Goal: Task Accomplishment & Management: Manage account settings

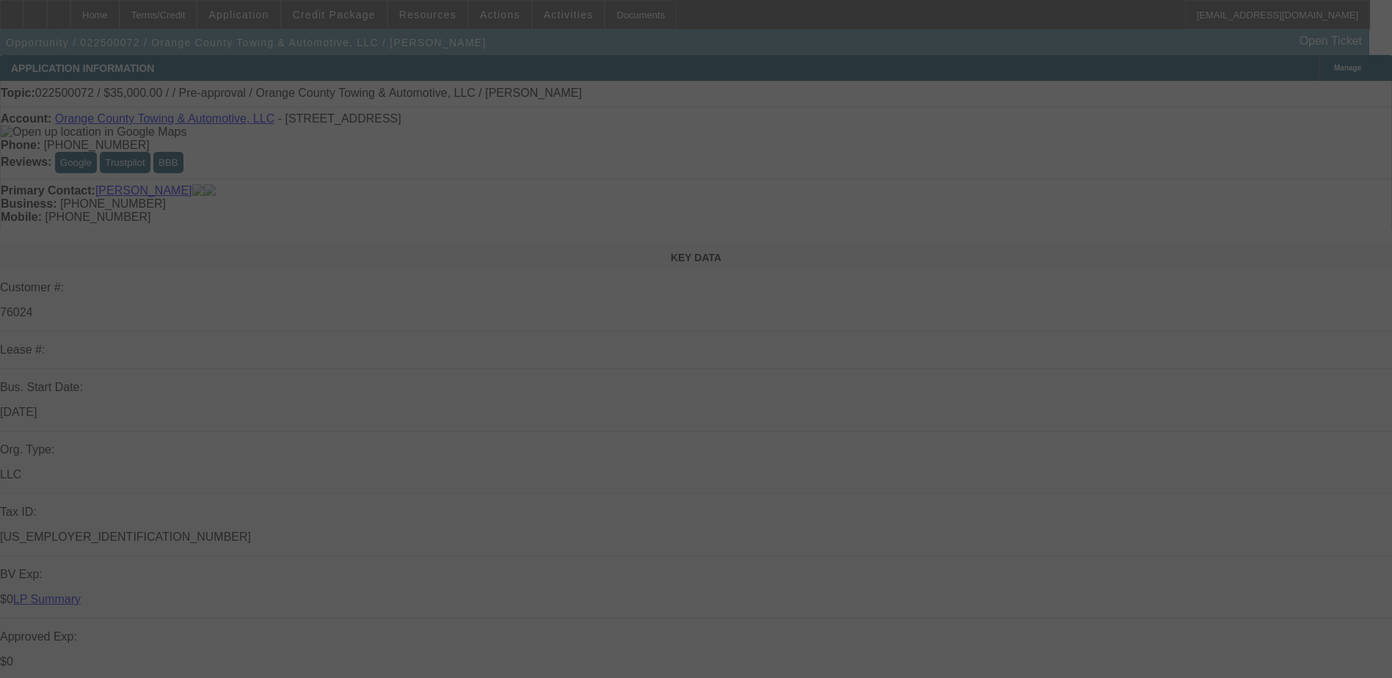
select select "0"
select select "2"
select select "0"
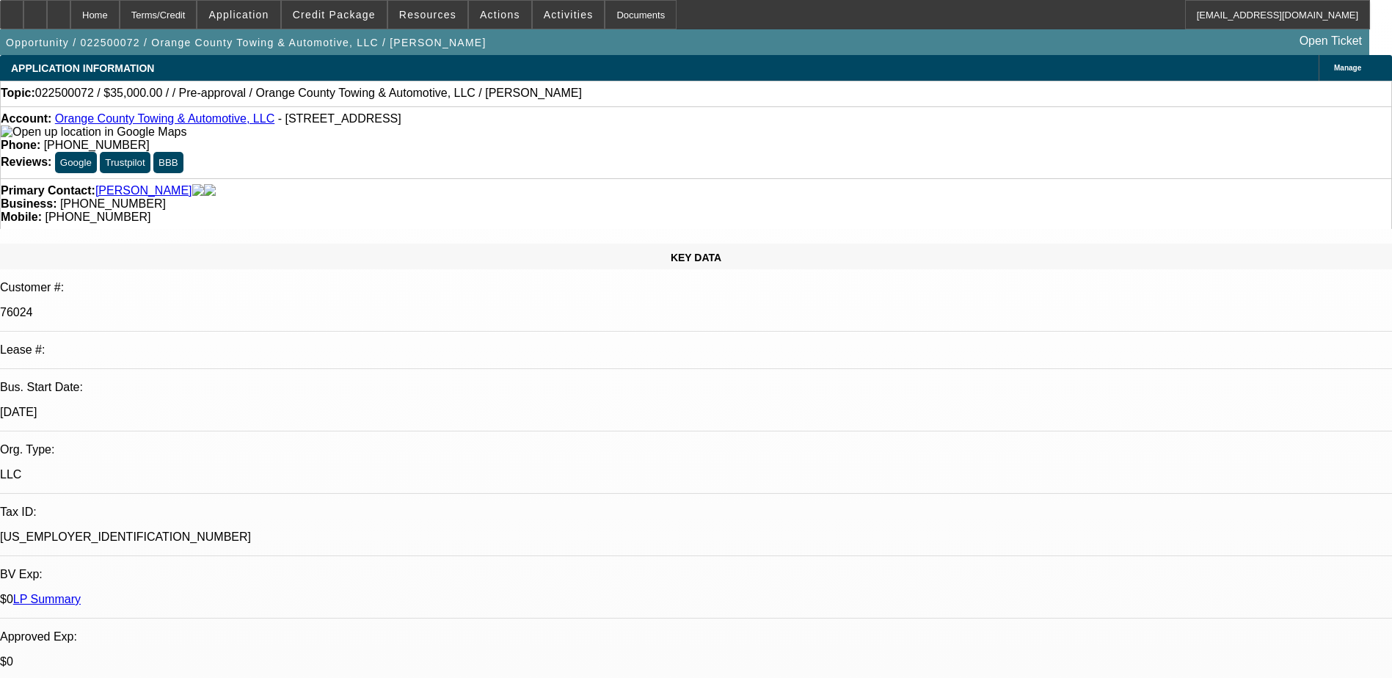
select select "1"
select select "2"
click at [363, 184] on div "Primary Contact: Wallace, Charles" at bounding box center [696, 190] width 1390 height 13
select select "0"
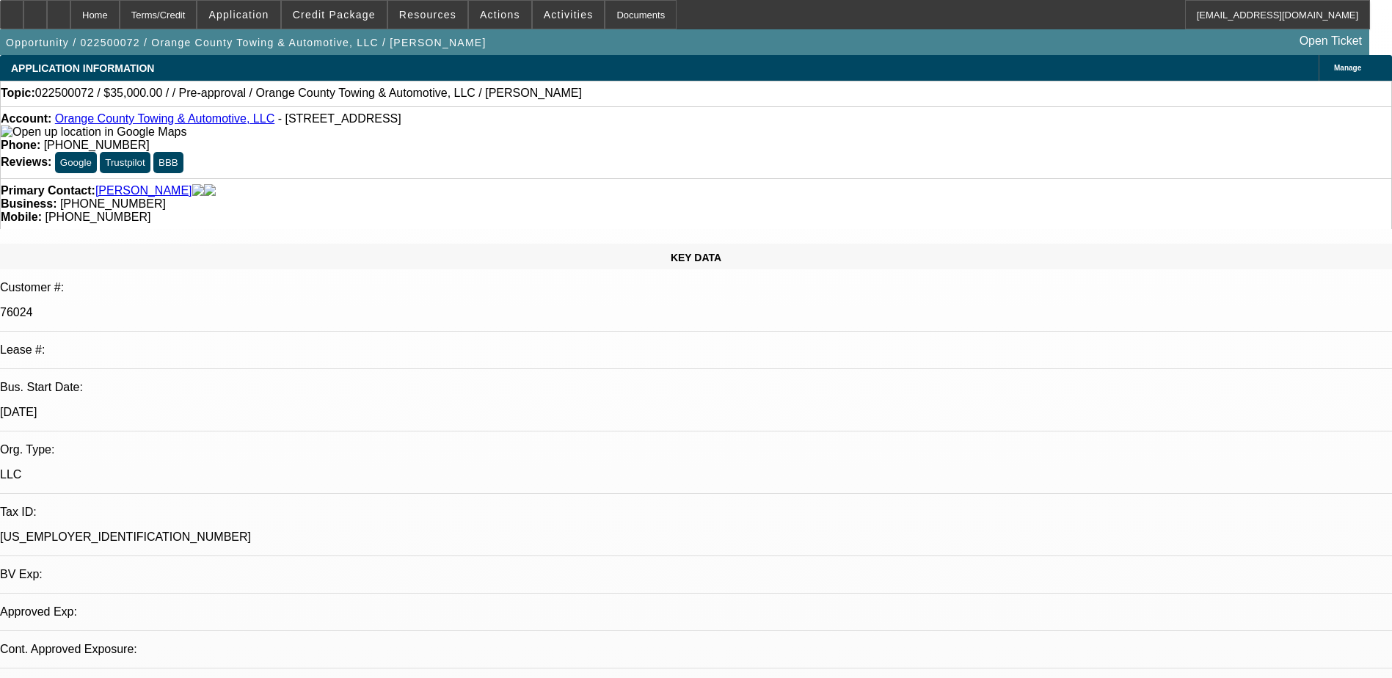
select select "2"
select select "0"
select select "1"
select select "2"
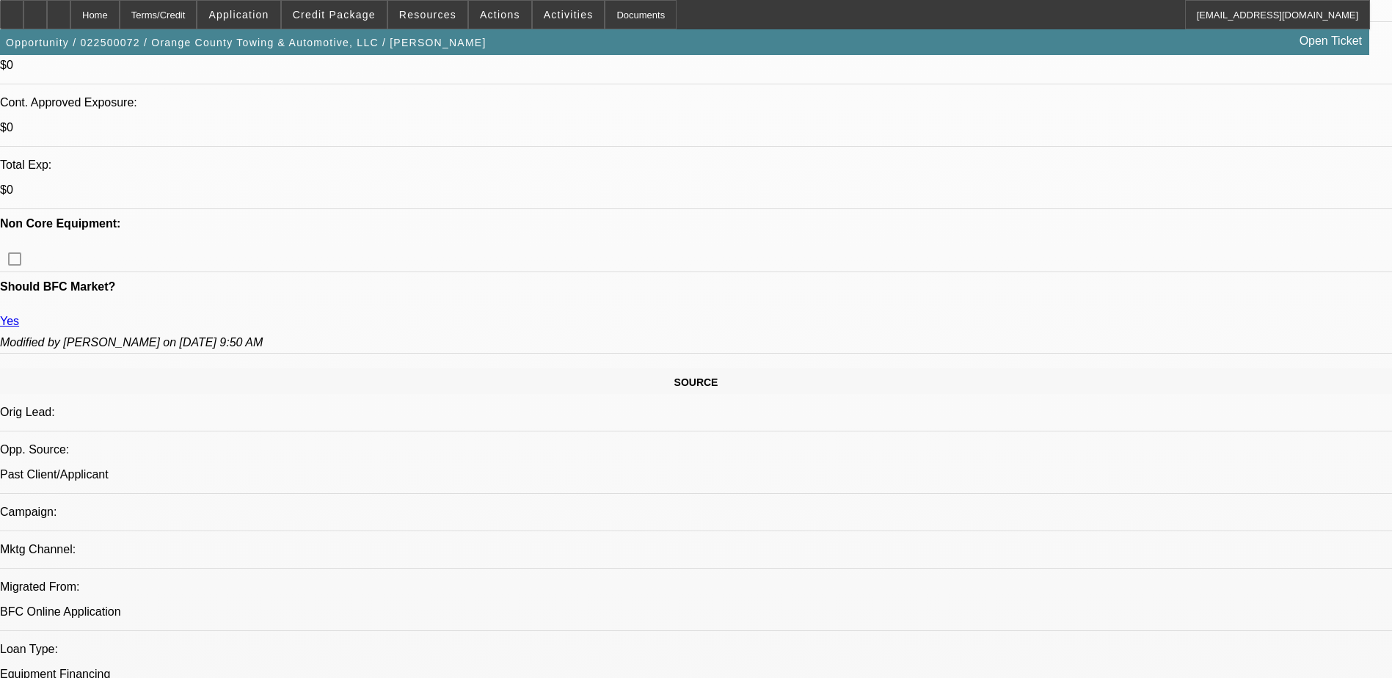
scroll to position [660, 0]
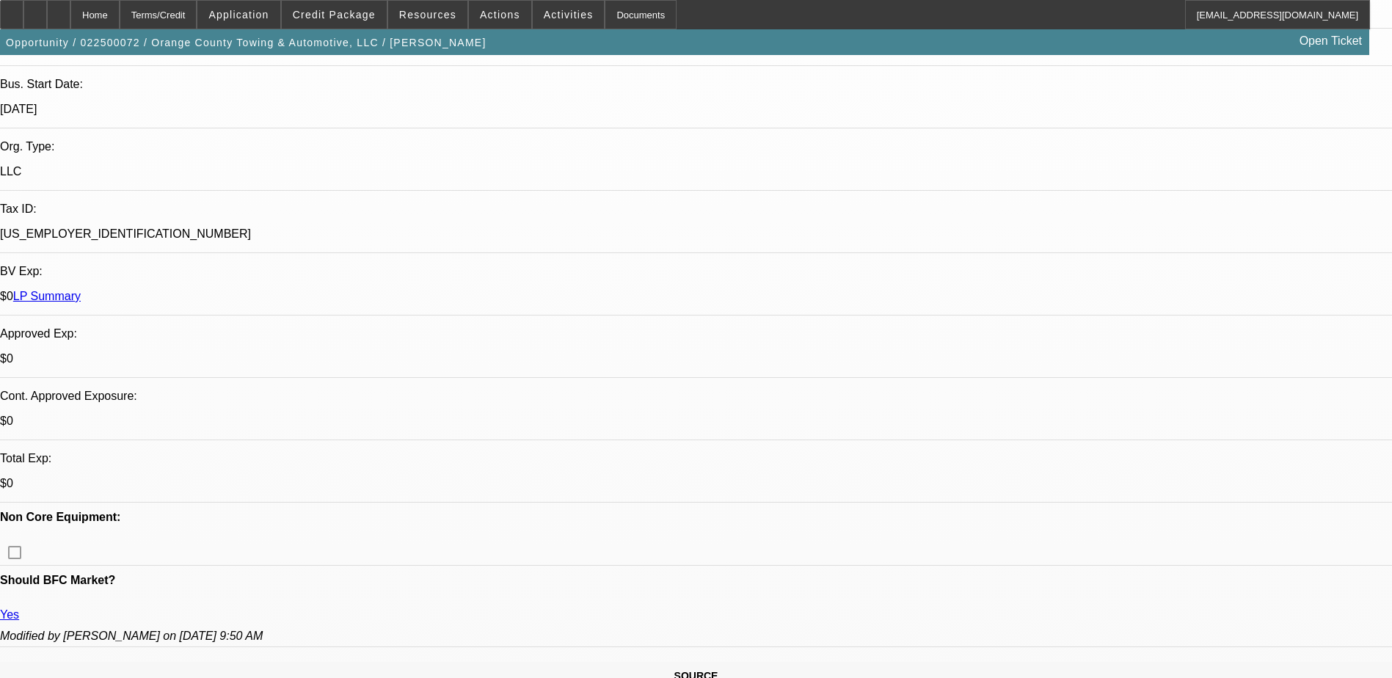
scroll to position [220, 0]
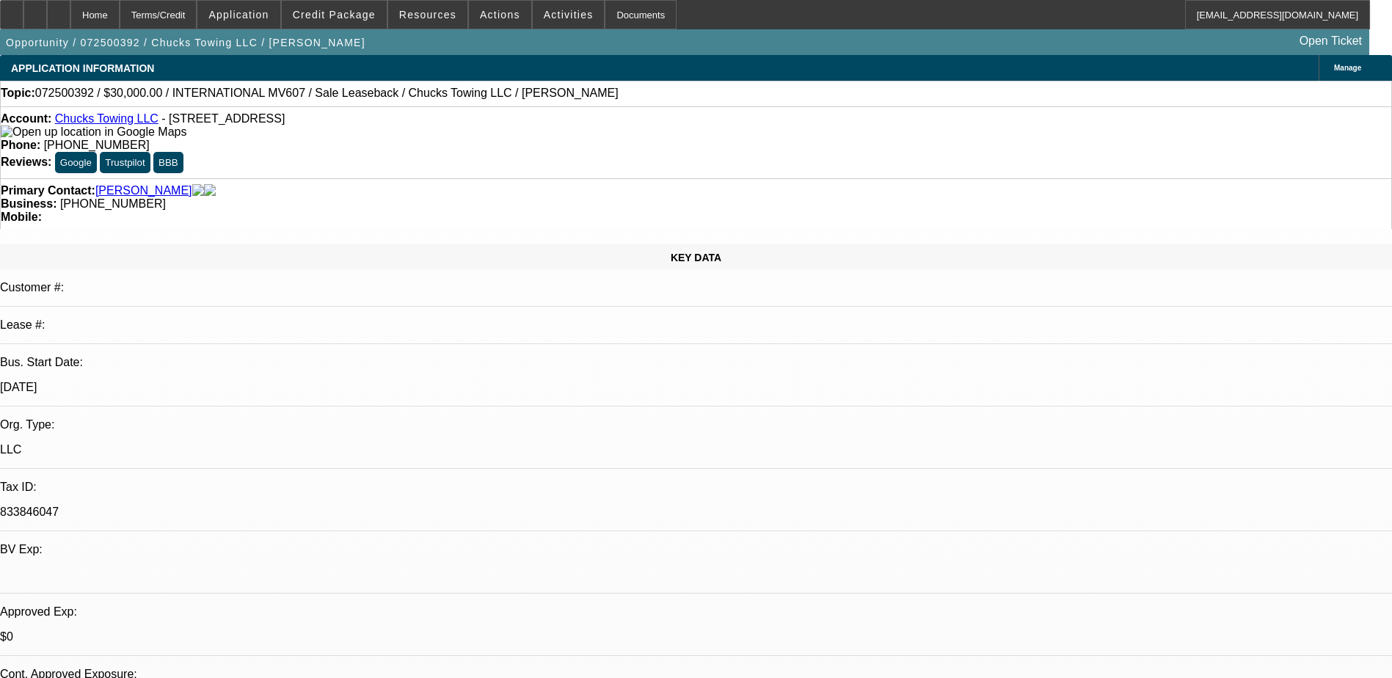
select select "0"
select select "2"
select select "0"
select select "2"
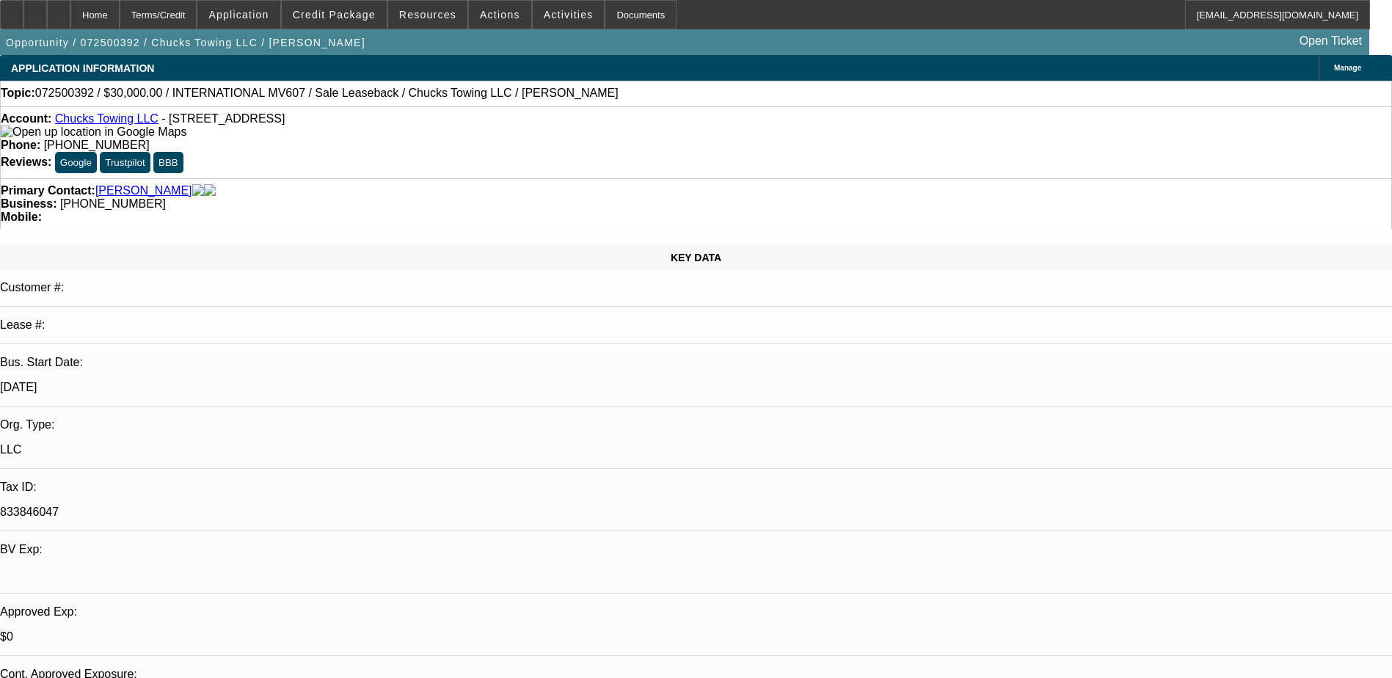
select select "0"
select select "2"
select select "0"
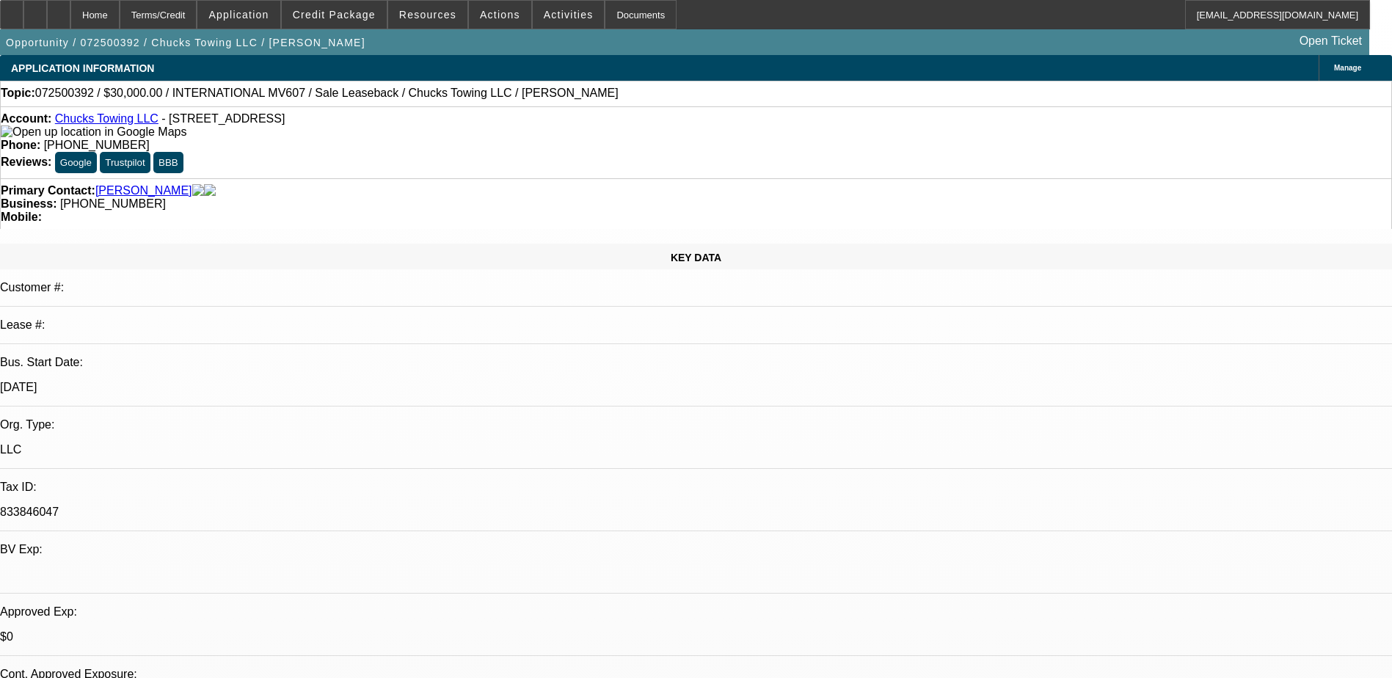
select select "2"
select select "0"
select select "1"
select select "2"
select select "6"
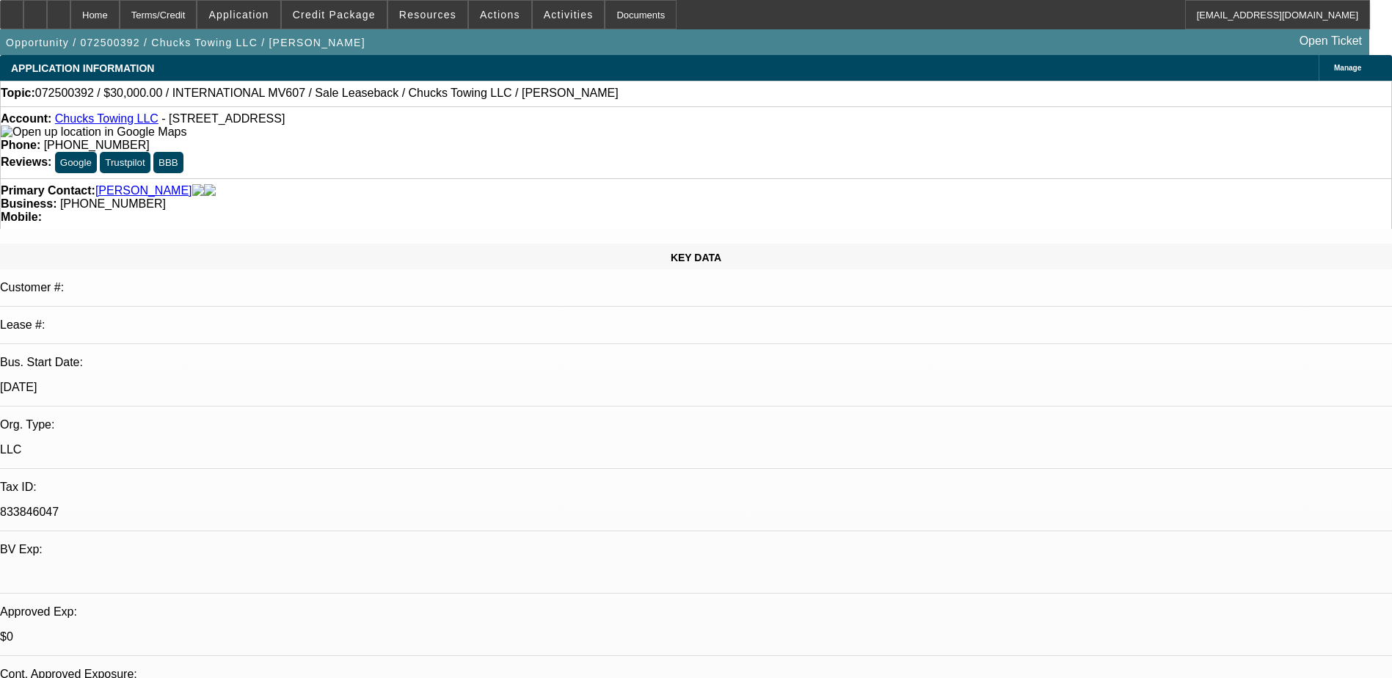
select select "1"
select select "2"
select select "6"
select select "1"
select select "2"
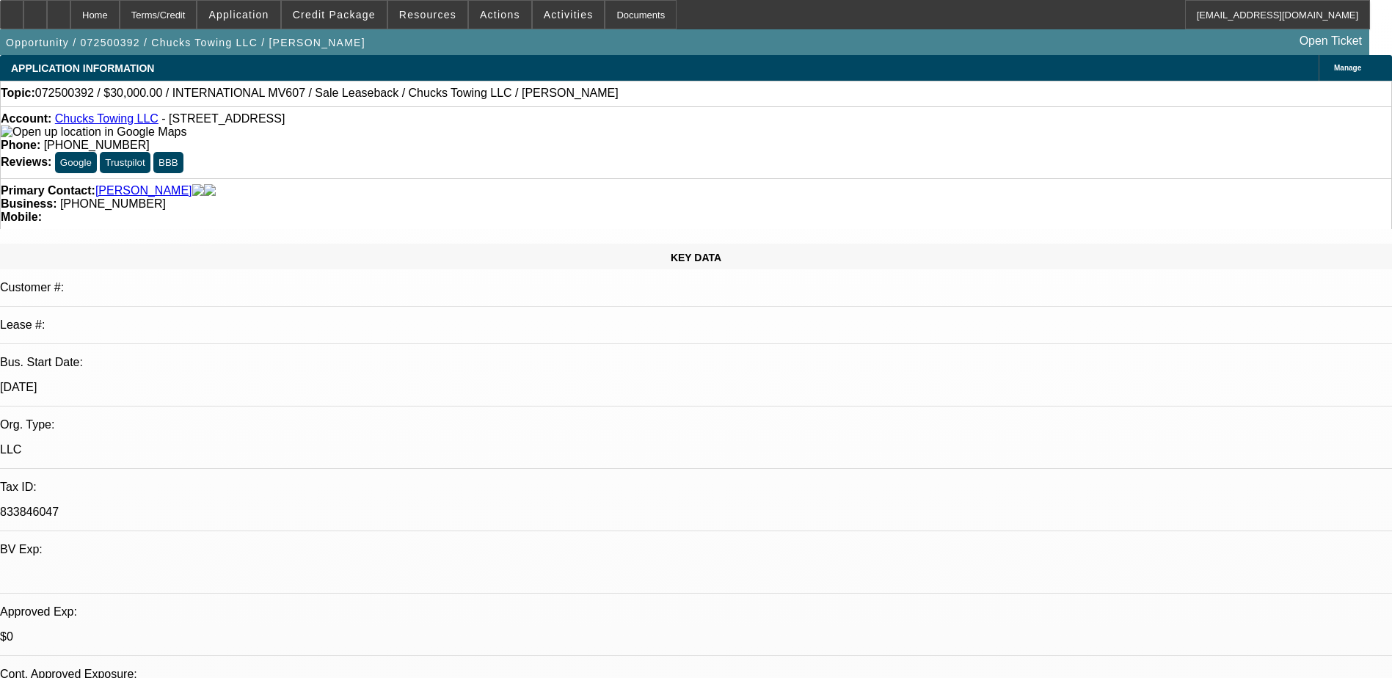
select select "6"
select select "1"
select select "2"
select select "6"
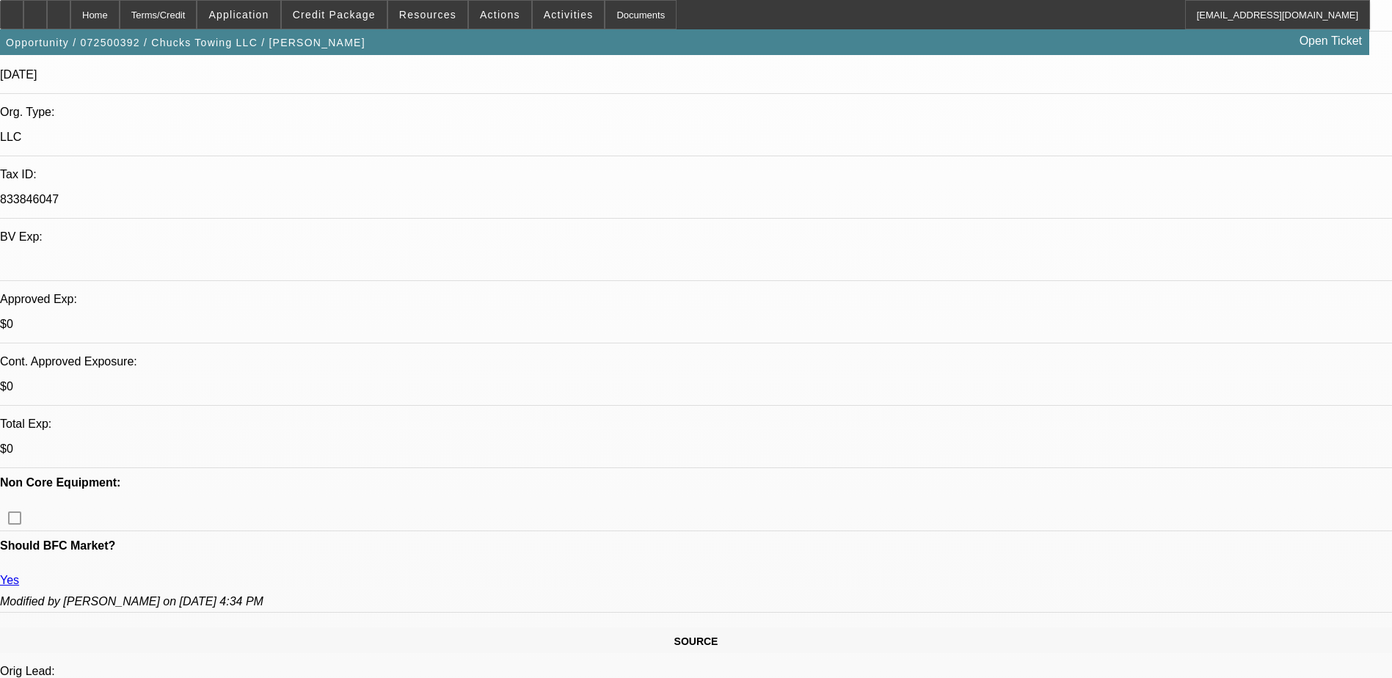
scroll to position [367, 0]
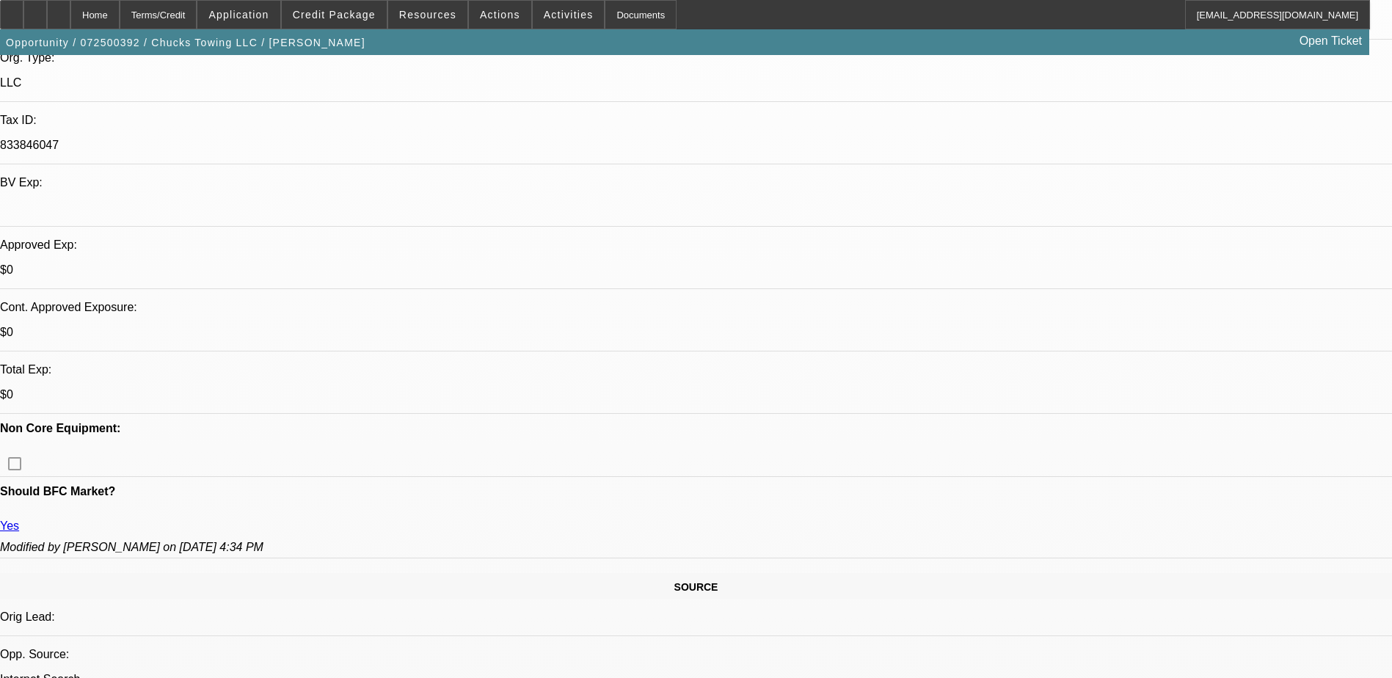
drag, startPoint x: 1122, startPoint y: 288, endPoint x: 1119, endPoint y: 268, distance: 20.1
drag, startPoint x: 1119, startPoint y: 268, endPoint x: 1136, endPoint y: 299, distance: 35.8
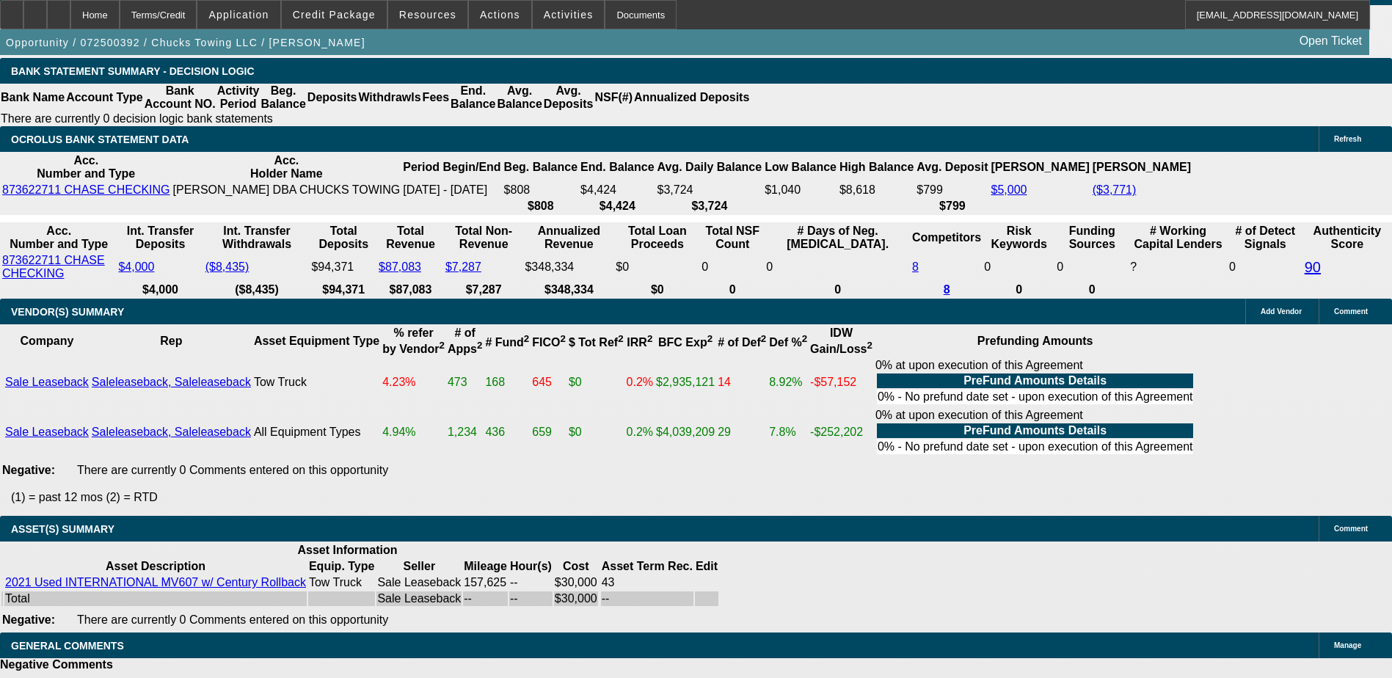
scroll to position [0, 0]
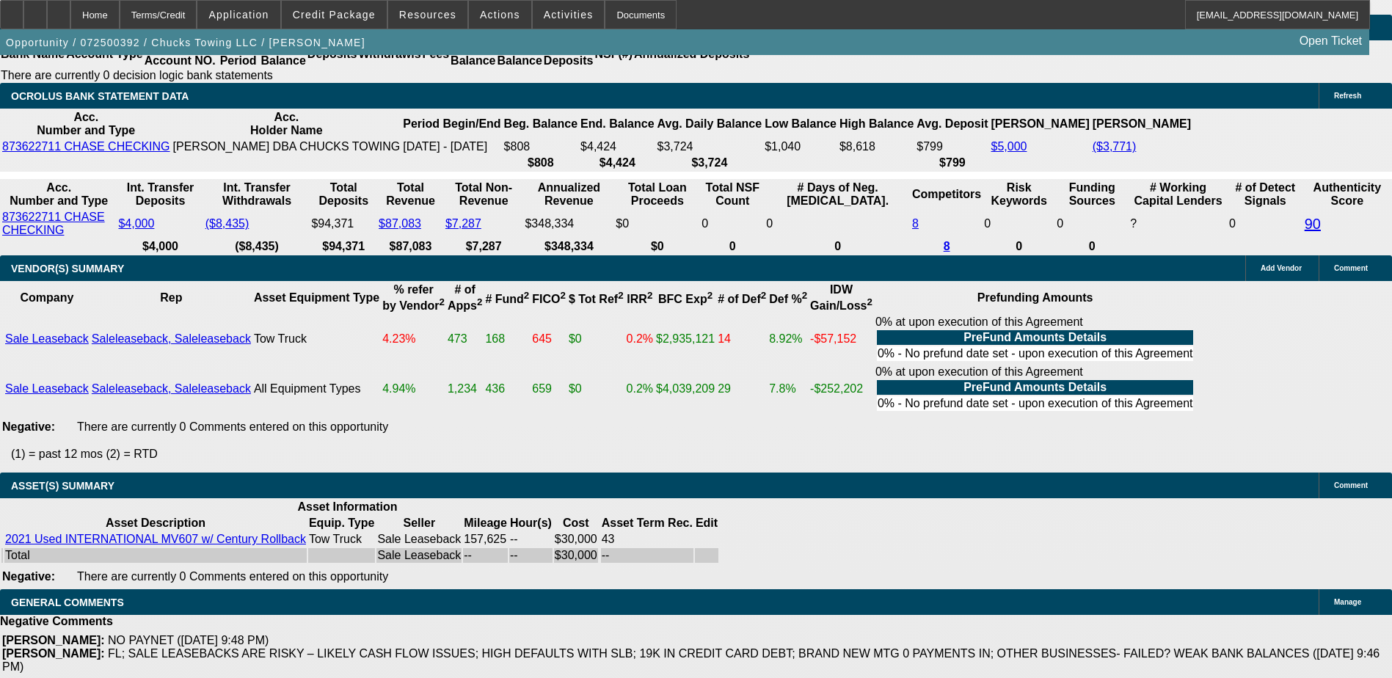
scroll to position [2817, 0]
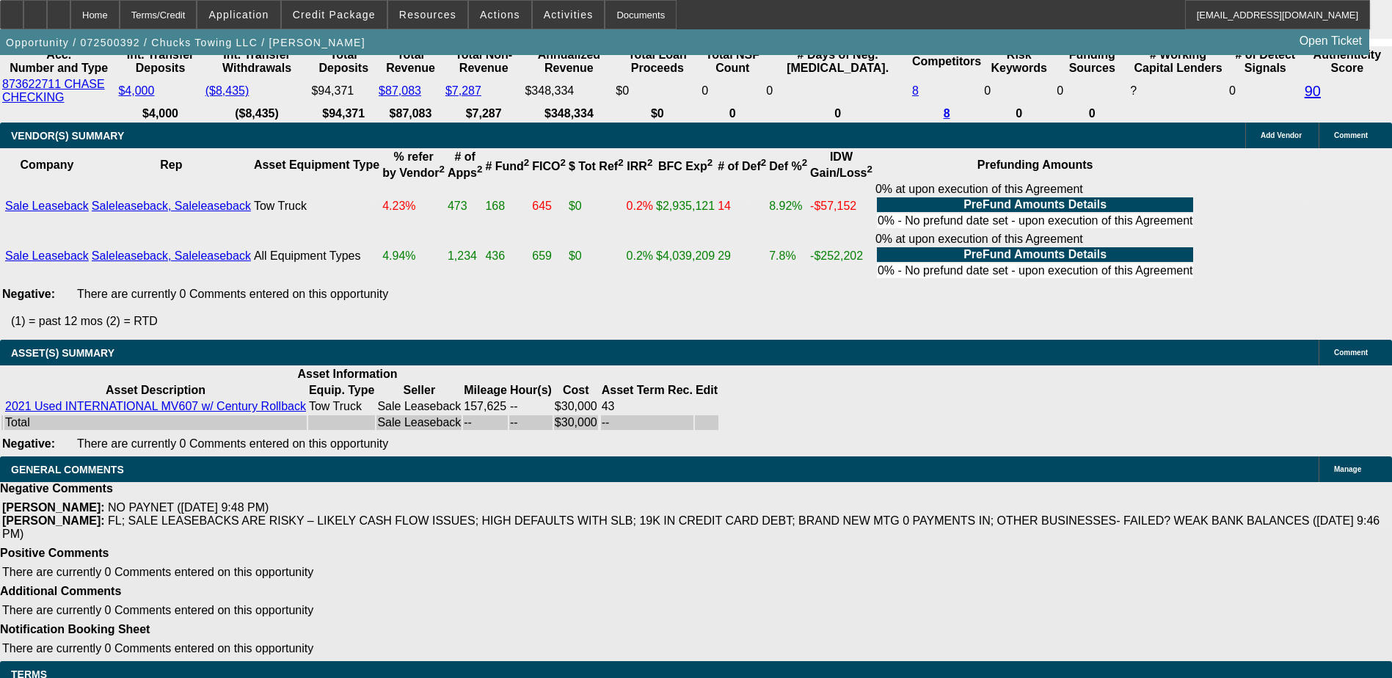
drag, startPoint x: 965, startPoint y: 510, endPoint x: 1198, endPoint y: 545, distance: 235.2
drag, startPoint x: 1175, startPoint y: 524, endPoint x: 1125, endPoint y: 533, distance: 50.1
drag, startPoint x: 1125, startPoint y: 533, endPoint x: 1012, endPoint y: 533, distance: 113.0
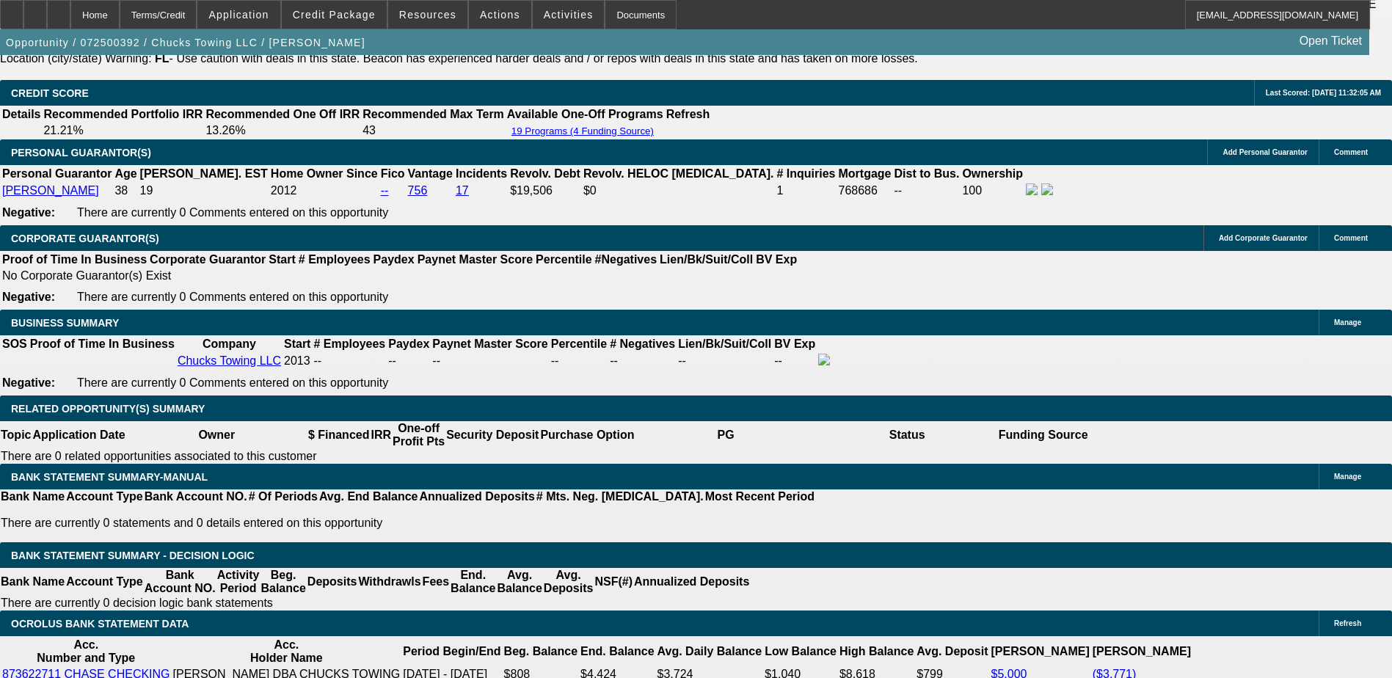
scroll to position [1643, 0]
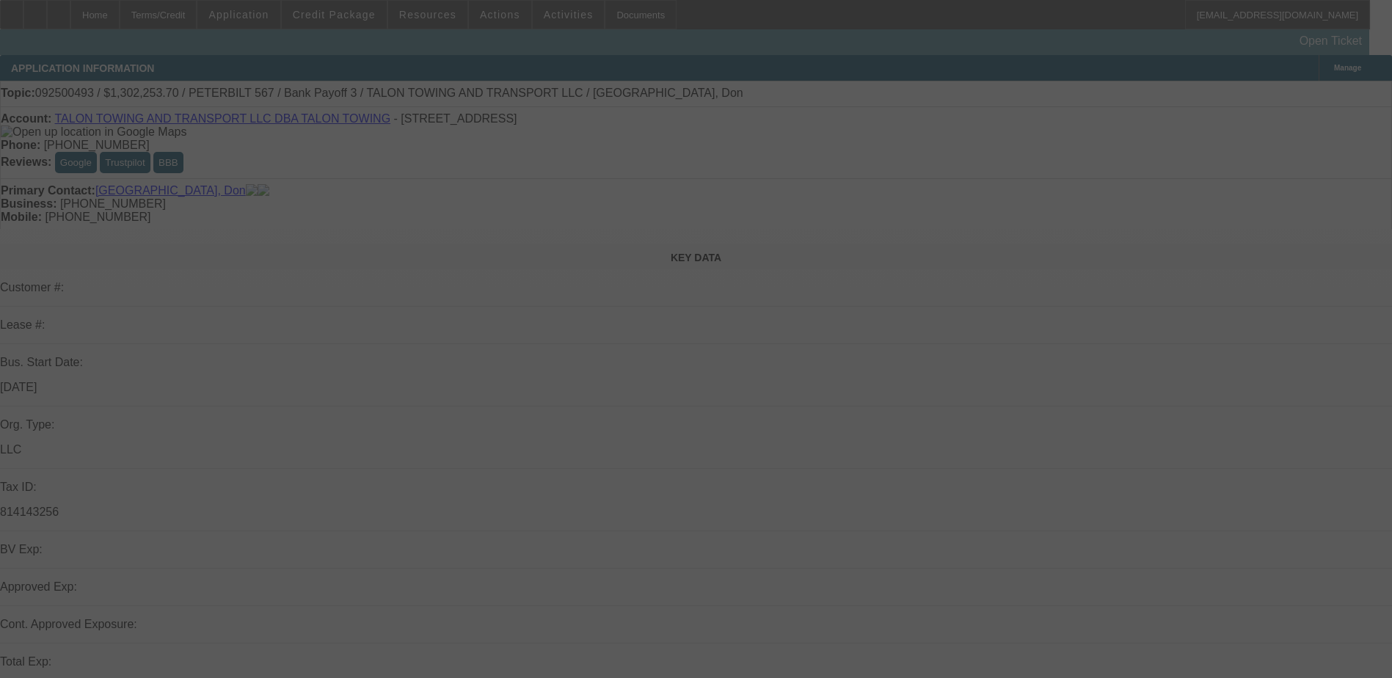
select select "0"
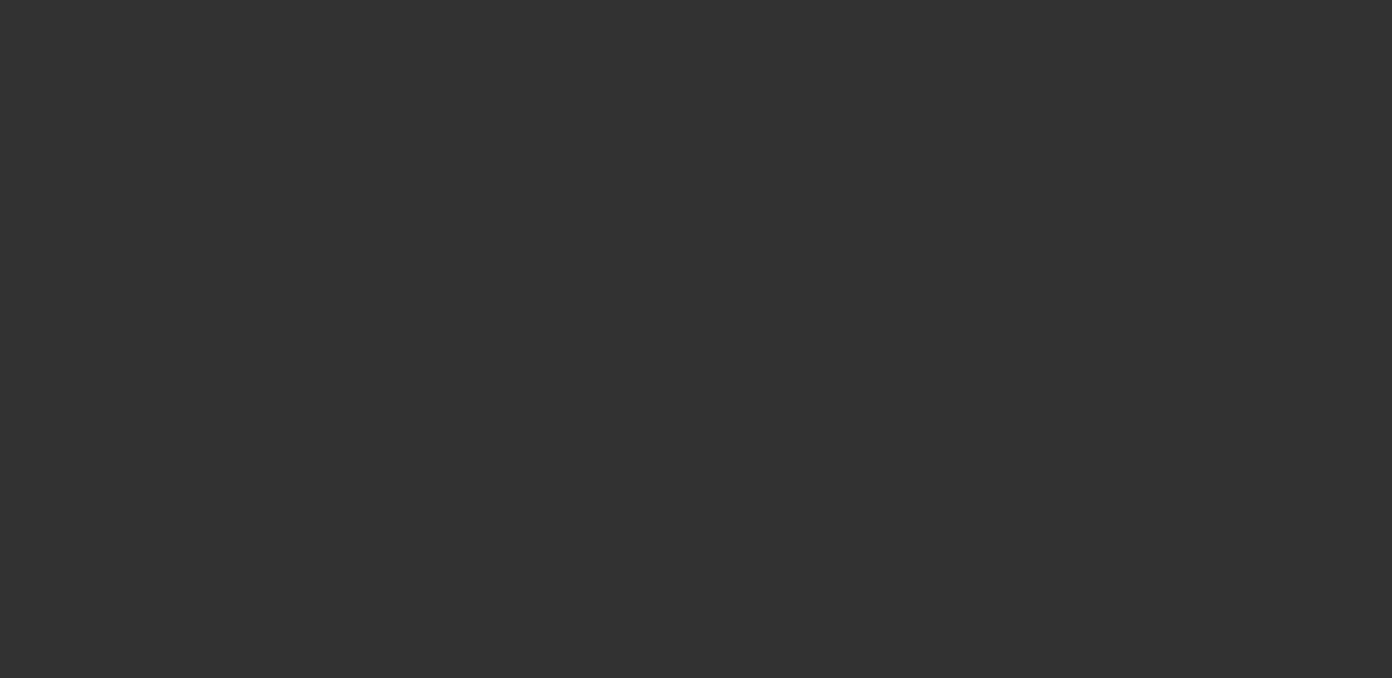
select select "1"
select select "2"
select select "6"
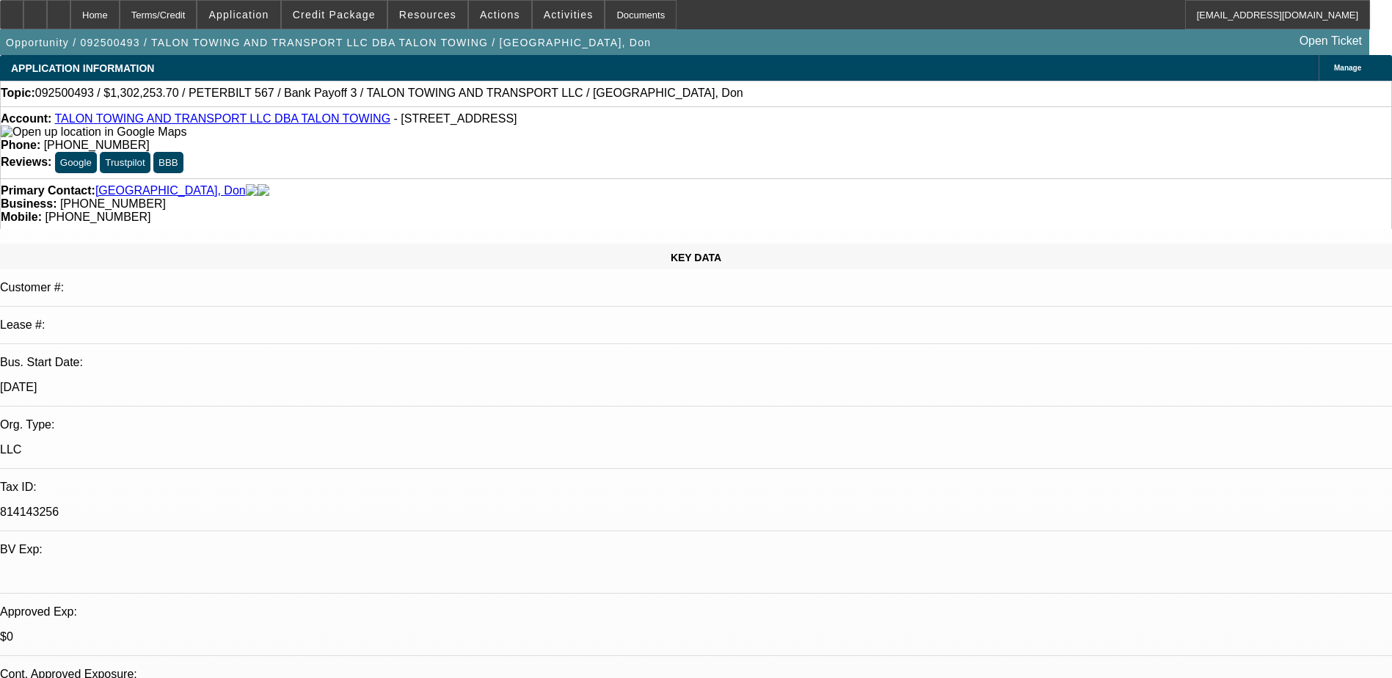
click at [420, 184] on div "Primary Contact: Nottingham, Don" at bounding box center [696, 190] width 1390 height 13
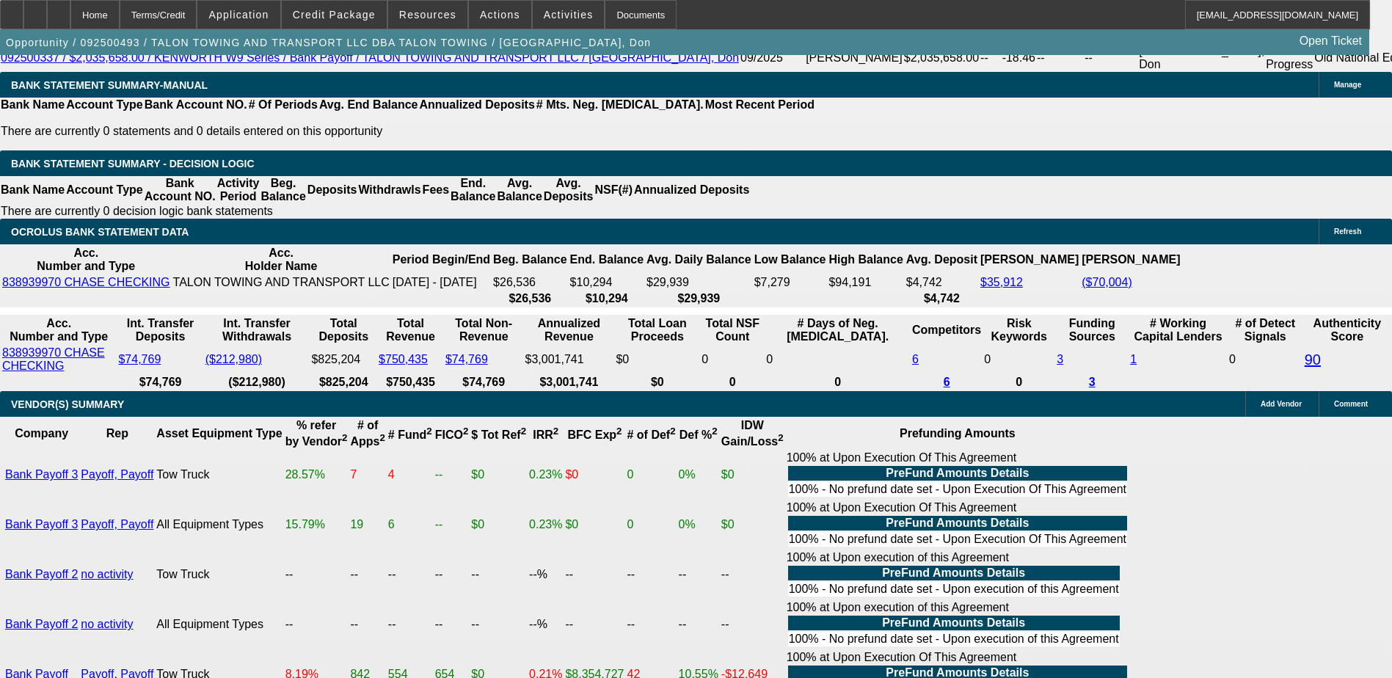
scroll to position [2641, 0]
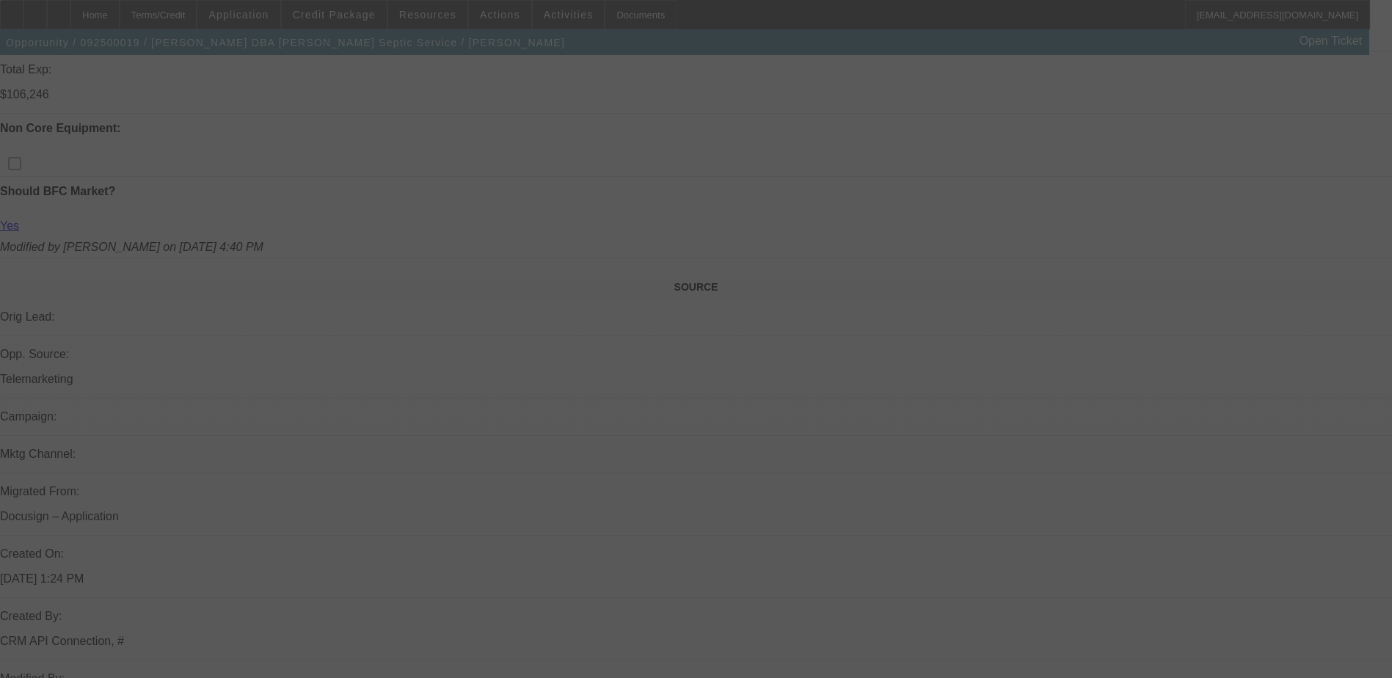
scroll to position [1027, 0]
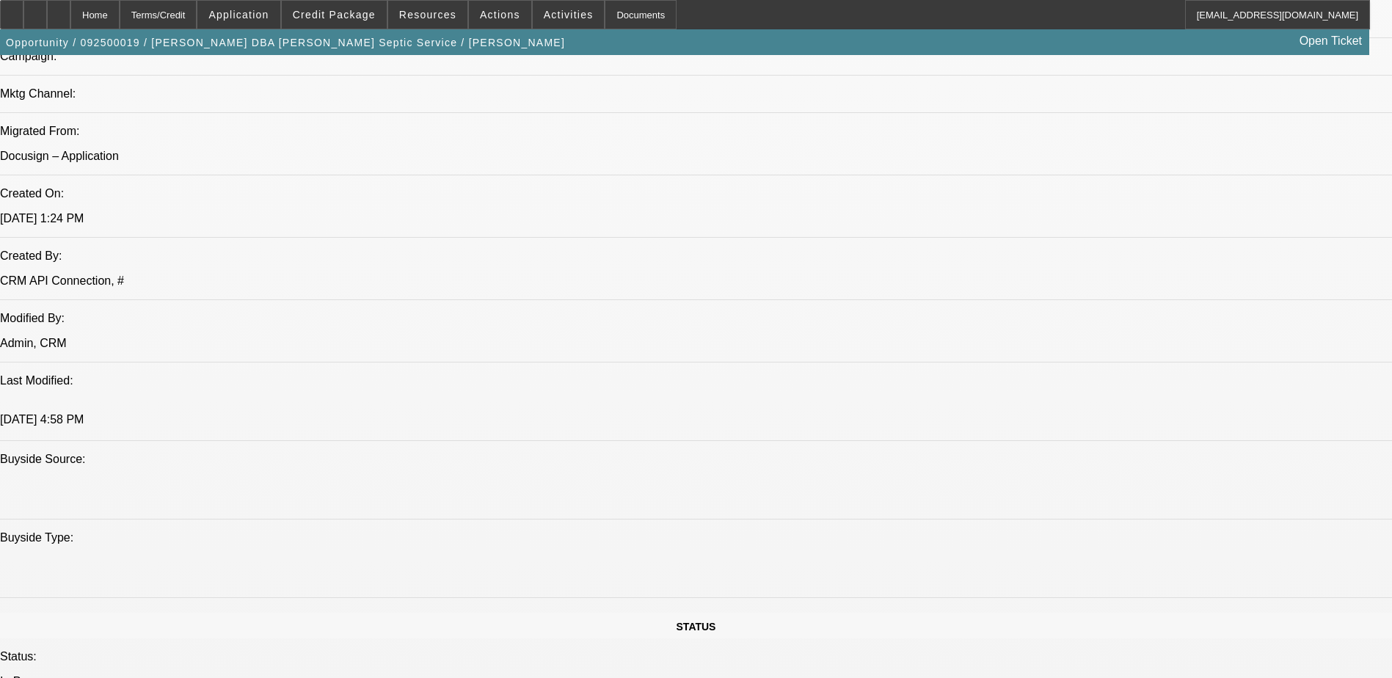
select select "0"
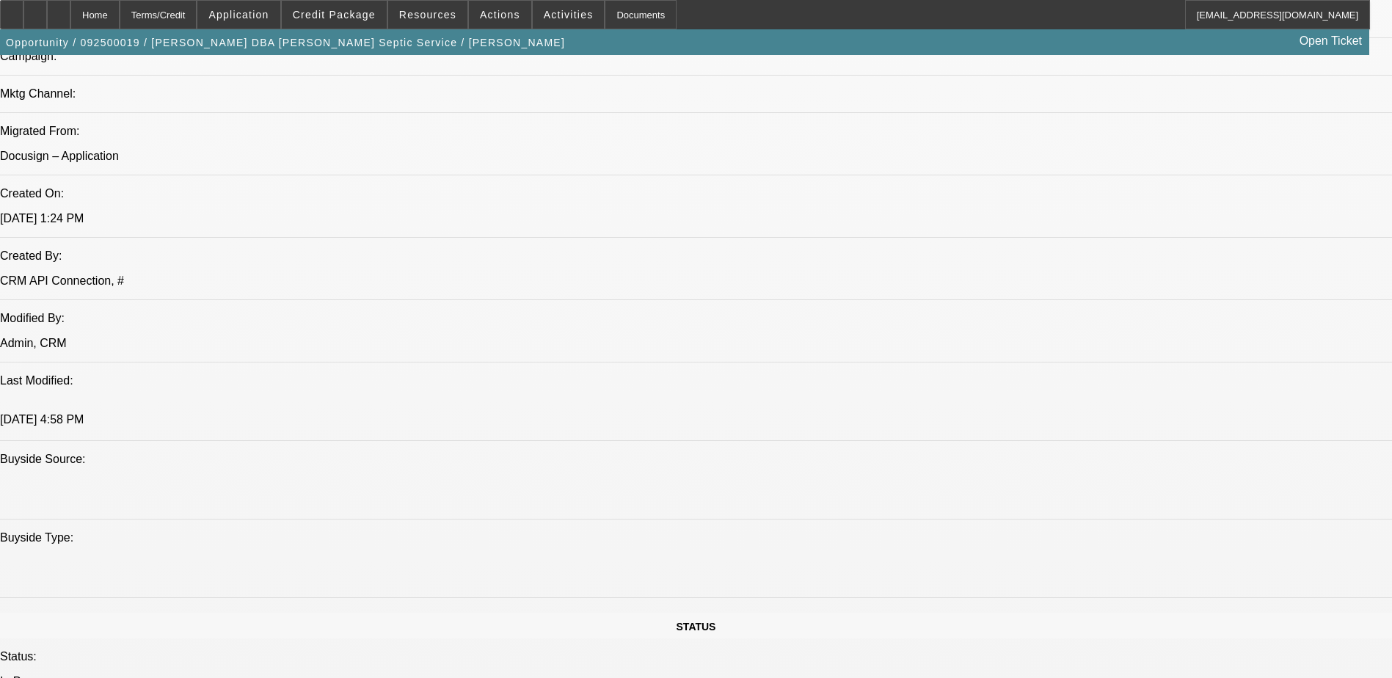
select select "0"
select select "0.15"
select select "2"
select select "0.1"
select select "2"
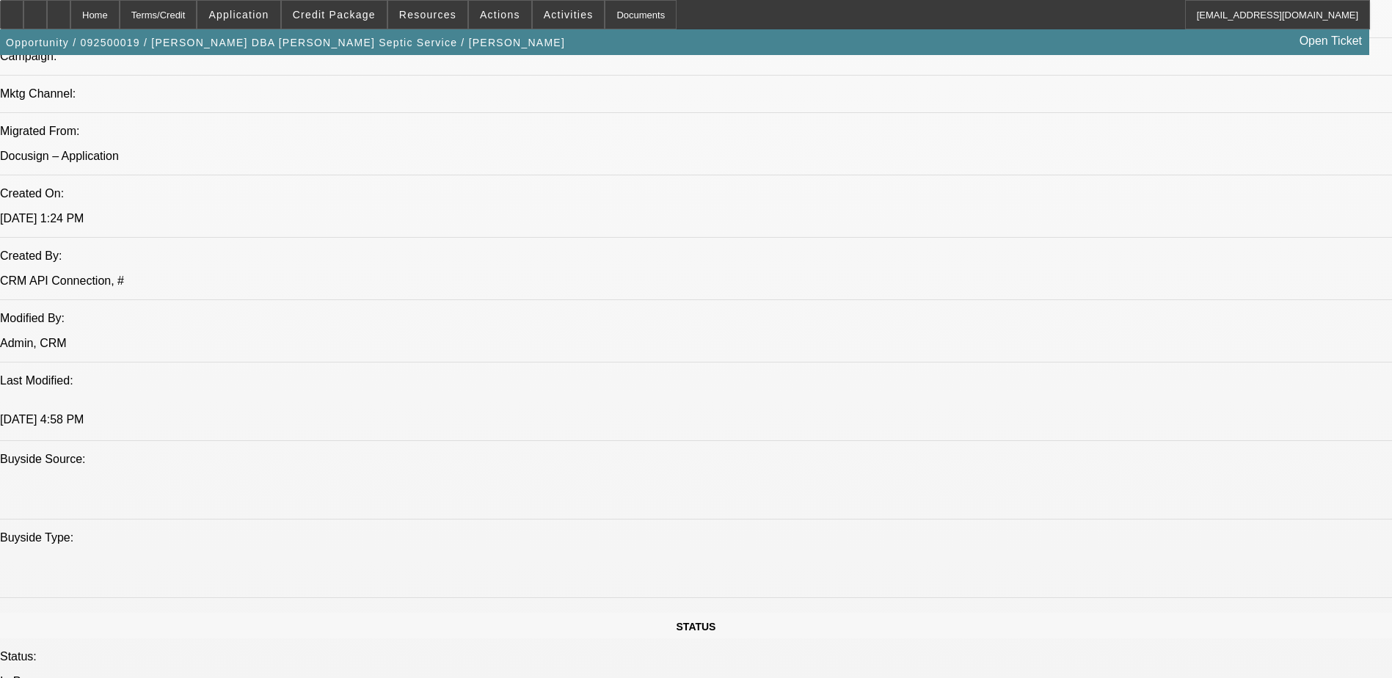
select select "0.1"
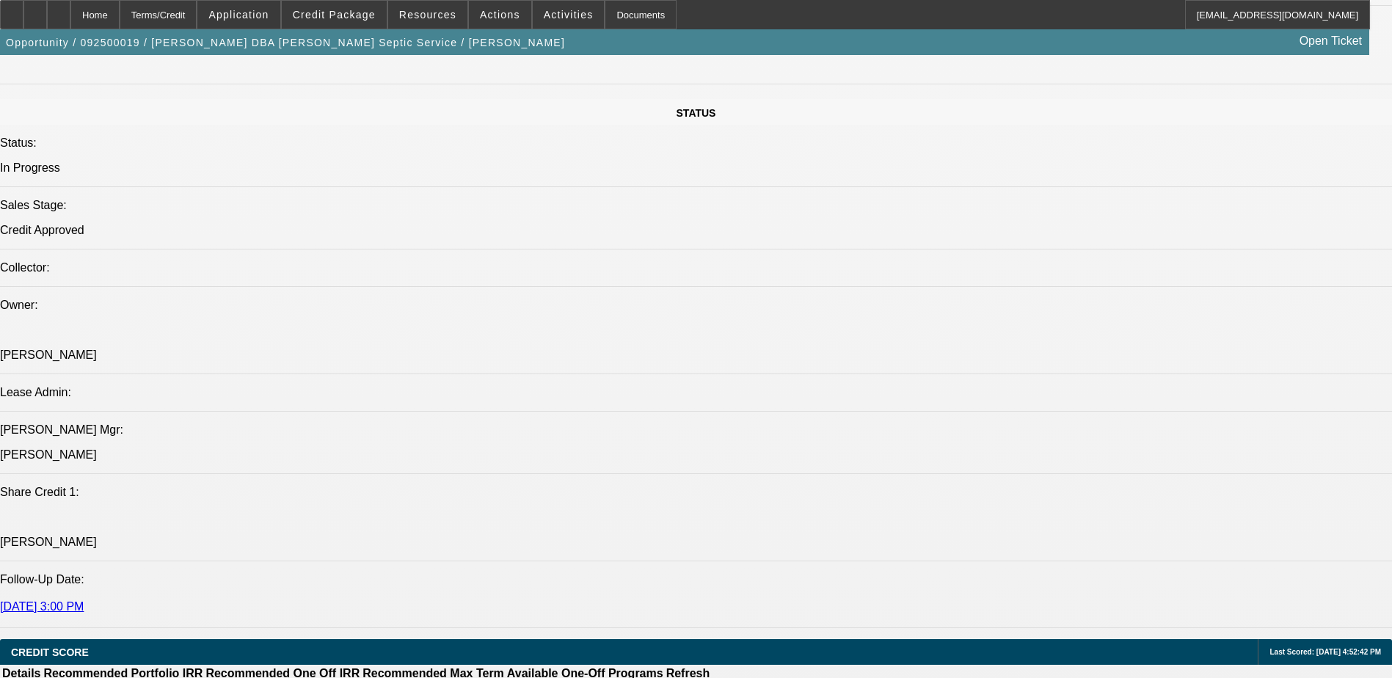
select select "1"
select select "3"
select select "6"
select select "1"
select select "3"
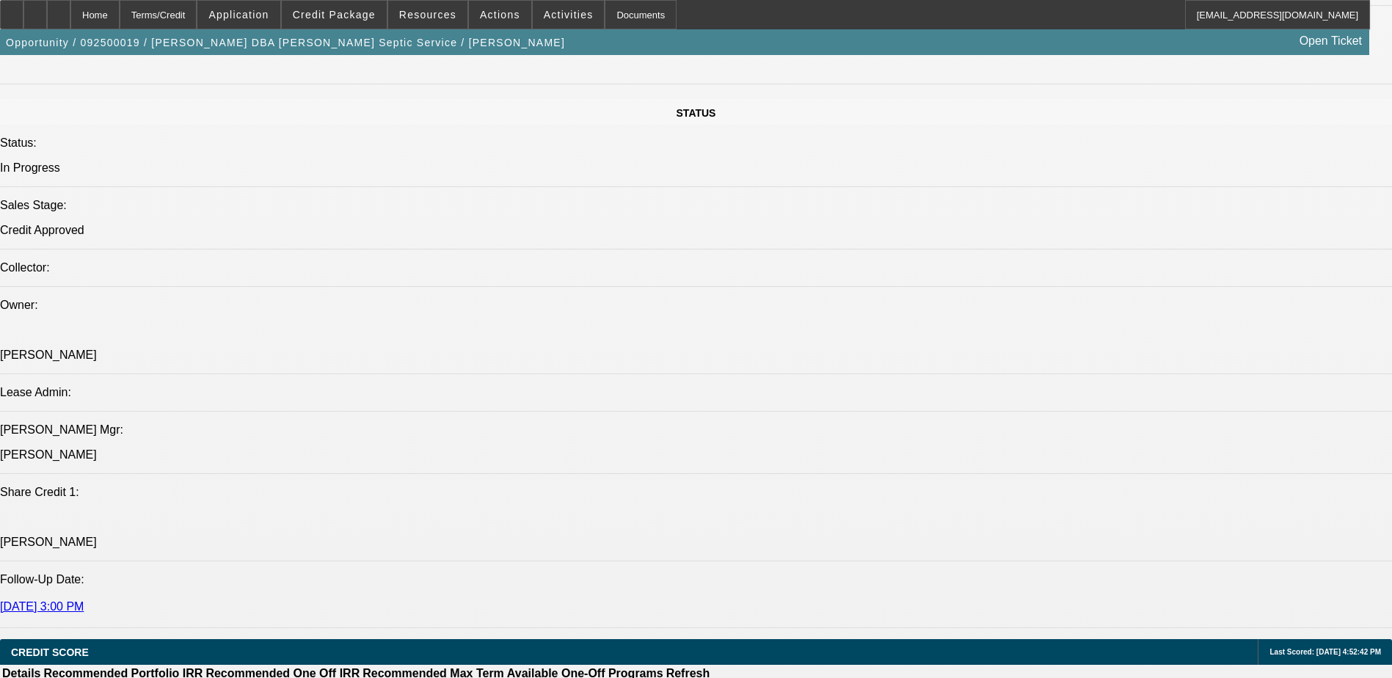
select select "6"
select select "1"
select select "2"
select select "4"
select select "1"
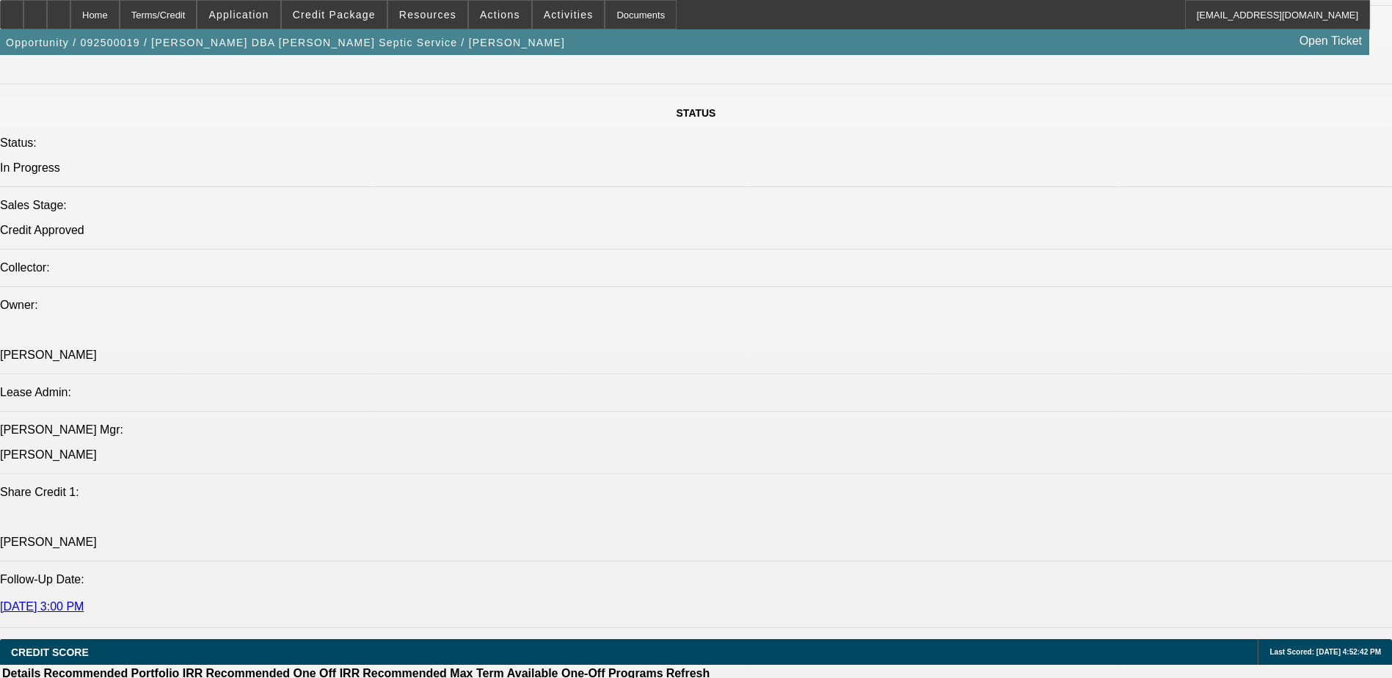
select select "2"
select select "4"
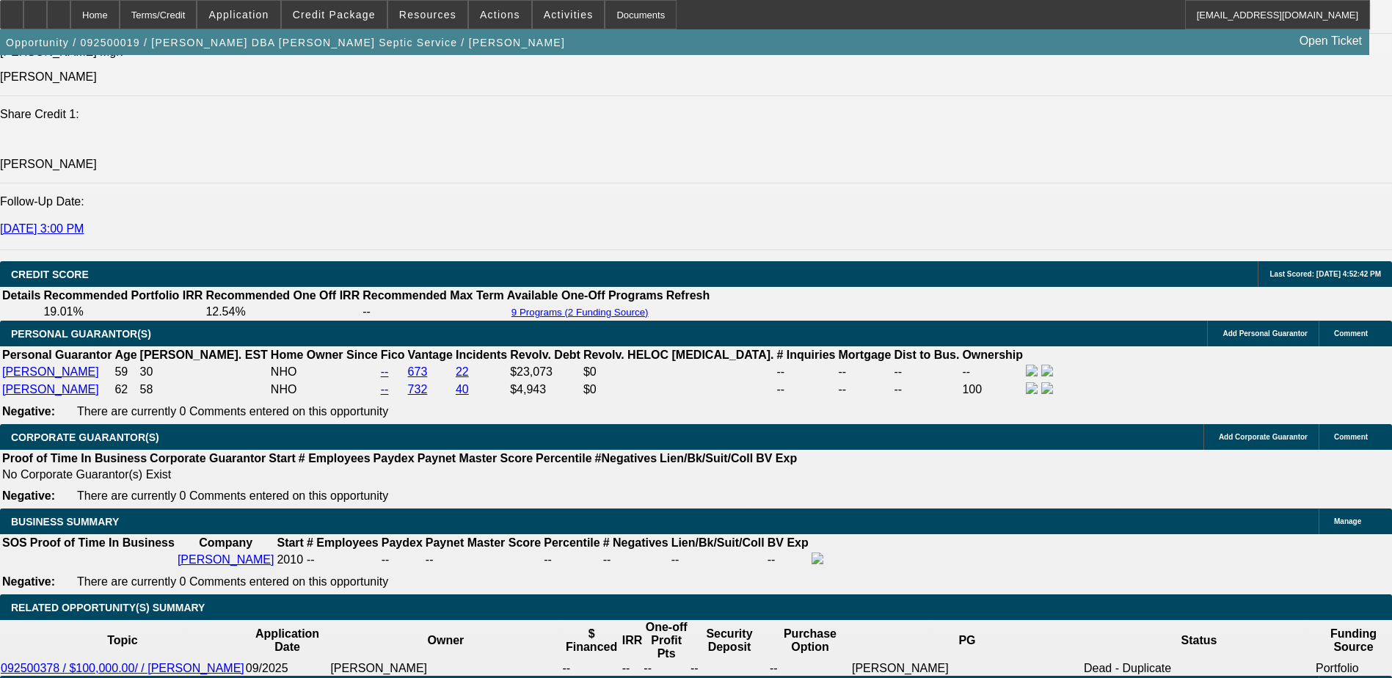
scroll to position [1845, 0]
